Goal: Browse casually: Explore the website without a specific task or goal

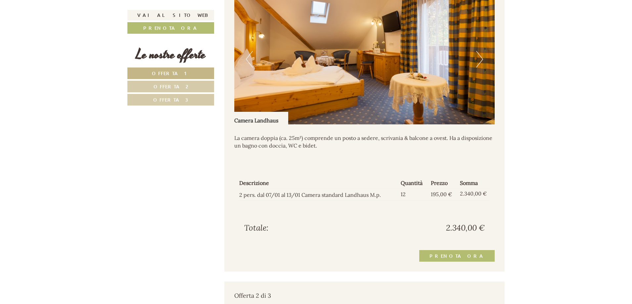
scroll to position [530, 0]
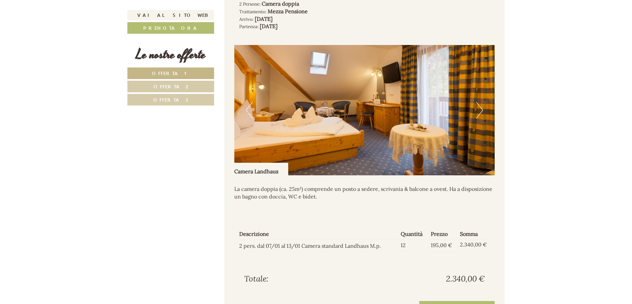
click at [478, 118] on button "Next" at bounding box center [479, 110] width 7 height 17
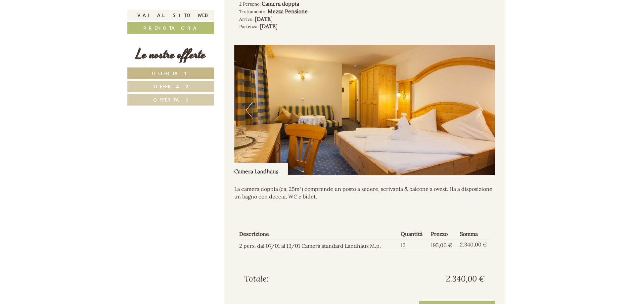
click at [478, 118] on button "Next" at bounding box center [479, 110] width 7 height 17
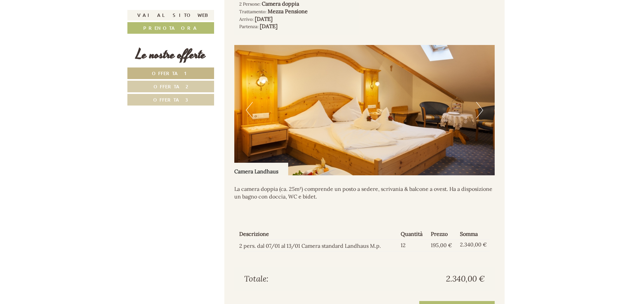
click at [478, 118] on button "Next" at bounding box center [479, 110] width 7 height 17
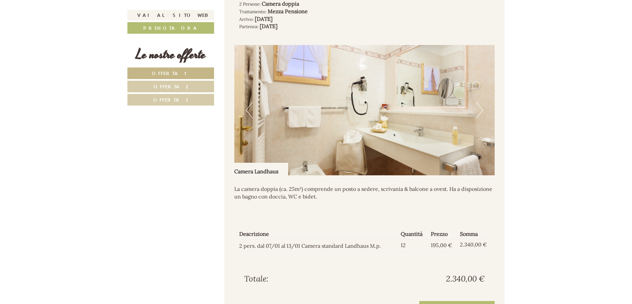
click at [478, 118] on button "Next" at bounding box center [479, 110] width 7 height 17
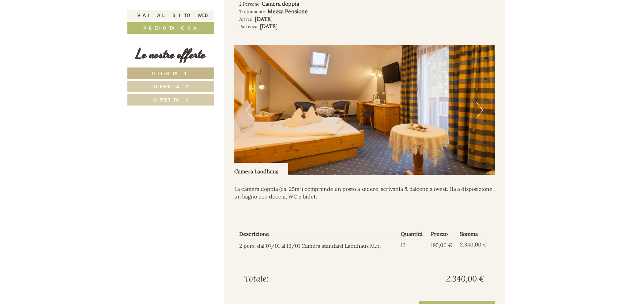
click at [478, 118] on button "Next" at bounding box center [479, 110] width 7 height 17
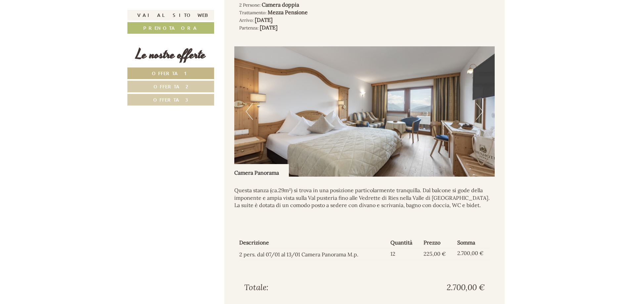
scroll to position [927, 0]
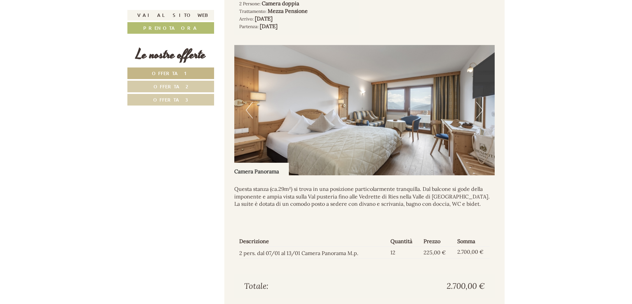
click at [455, 111] on img at bounding box center [364, 110] width 261 height 130
click at [480, 118] on button "Next" at bounding box center [479, 110] width 7 height 17
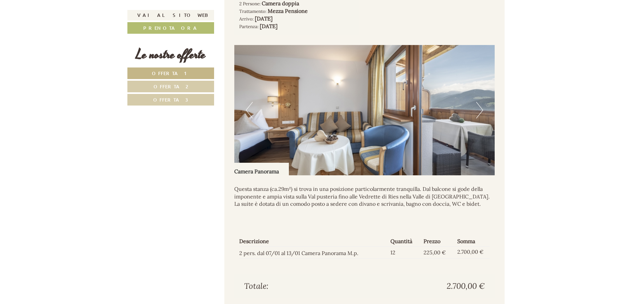
click at [480, 118] on button "Next" at bounding box center [479, 110] width 7 height 17
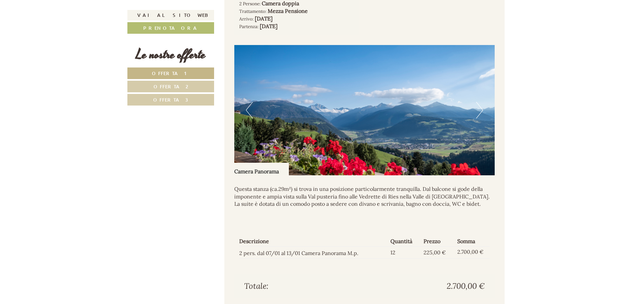
click at [480, 118] on button "Next" at bounding box center [479, 110] width 7 height 17
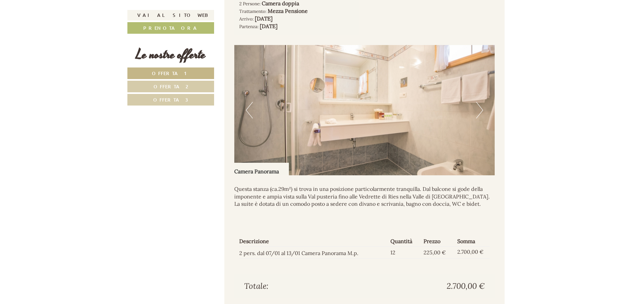
click at [480, 118] on button "Next" at bounding box center [479, 110] width 7 height 17
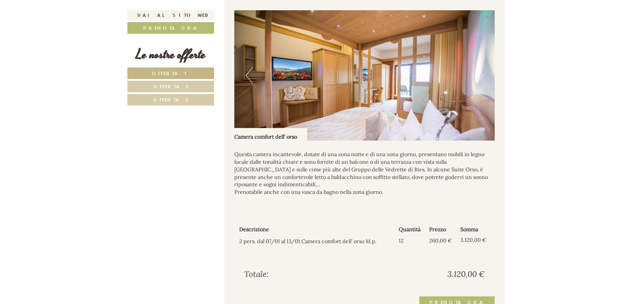
scroll to position [1291, 0]
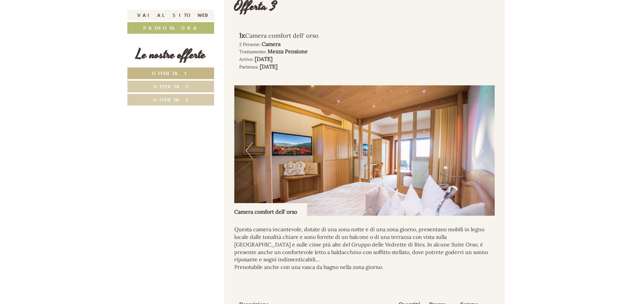
click at [479, 155] on button "Next" at bounding box center [479, 150] width 7 height 17
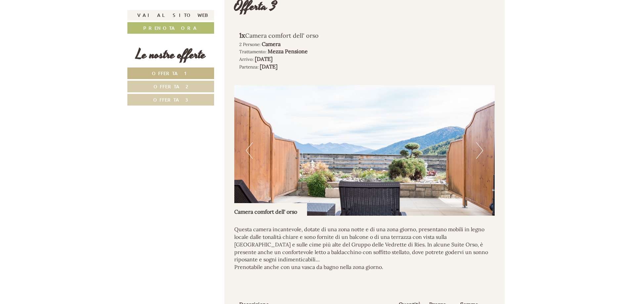
click at [479, 155] on button "Next" at bounding box center [479, 150] width 7 height 17
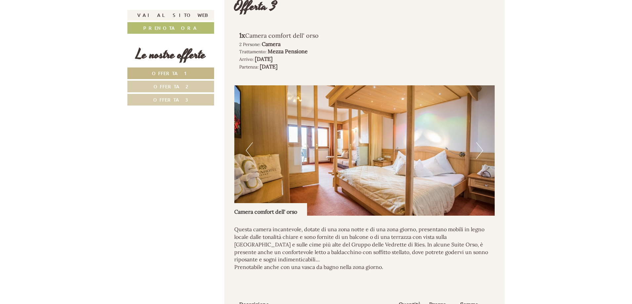
click at [479, 155] on button "Next" at bounding box center [479, 150] width 7 height 17
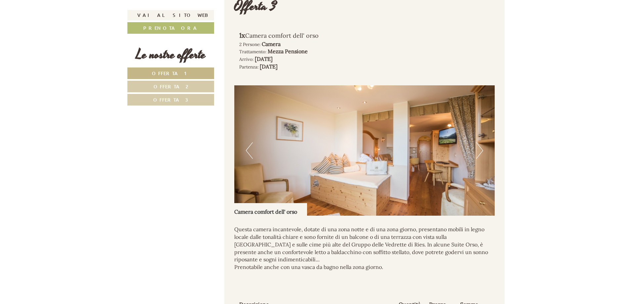
click at [479, 155] on button "Next" at bounding box center [479, 150] width 7 height 17
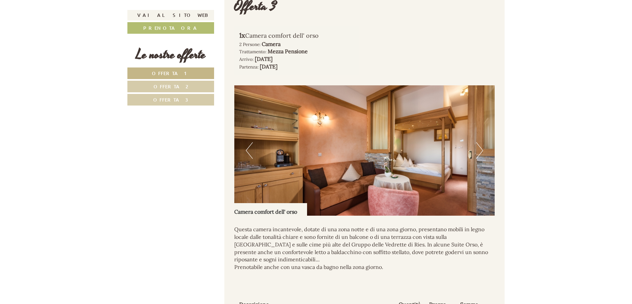
click at [479, 155] on button "Next" at bounding box center [479, 150] width 7 height 17
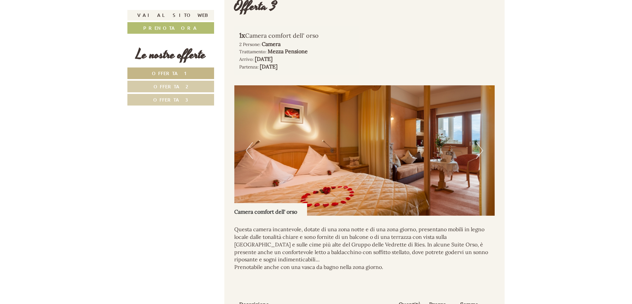
click at [479, 155] on button "Next" at bounding box center [479, 150] width 7 height 17
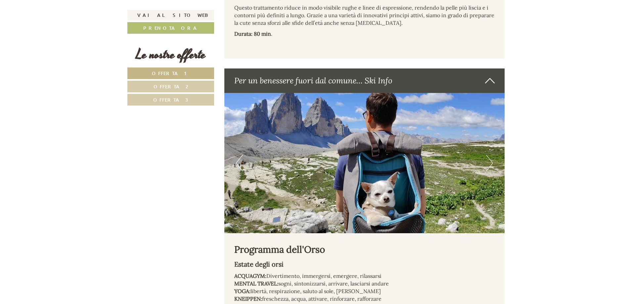
scroll to position [3376, 0]
